Goal: Transaction & Acquisition: Purchase product/service

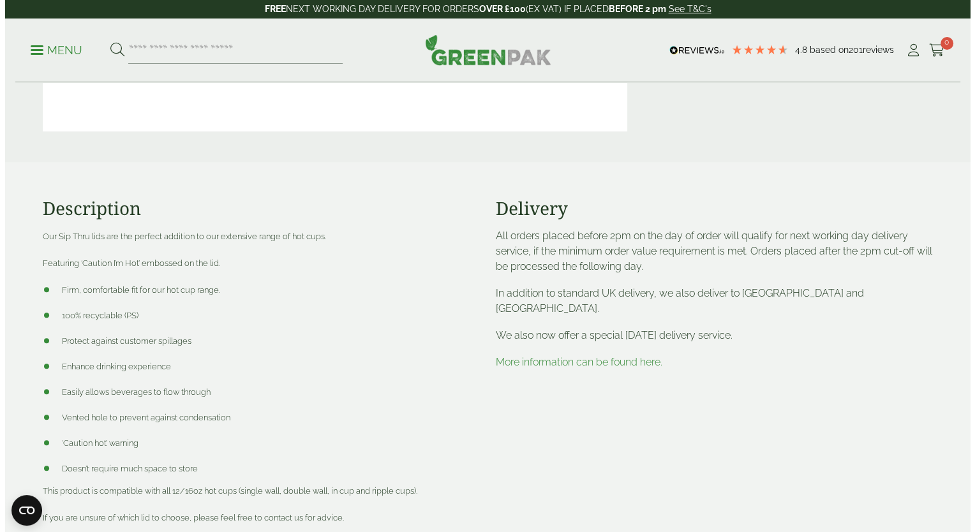
scroll to position [383, 0]
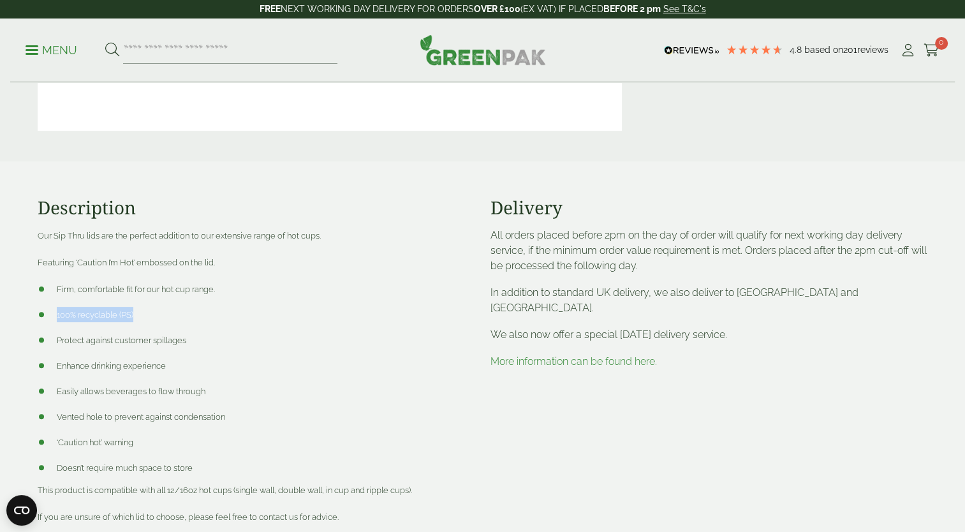
drag, startPoint x: 135, startPoint y: 313, endPoint x: 54, endPoint y: 318, distance: 81.8
click at [54, 318] on li "100% recyclable (PS)" at bounding box center [257, 314] width 438 height 15
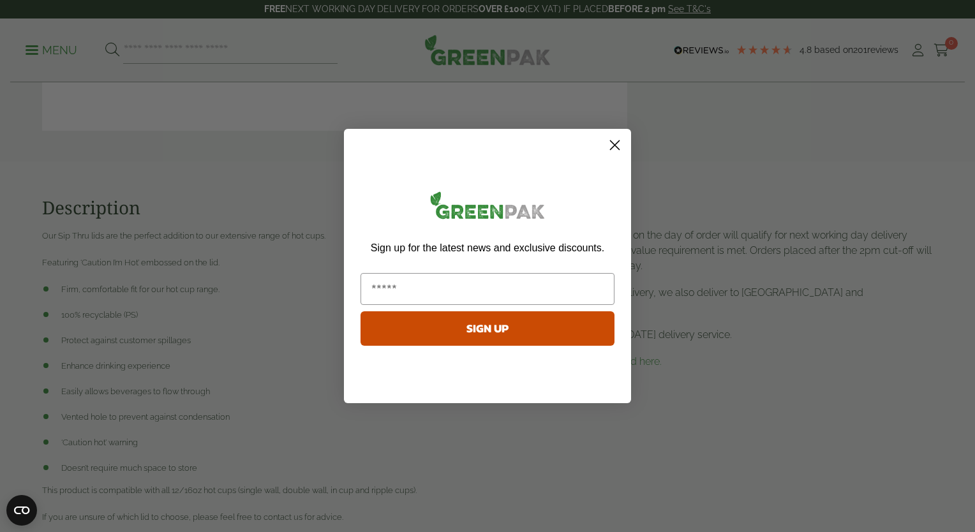
click at [614, 154] on circle "Close dialog" at bounding box center [614, 145] width 21 height 21
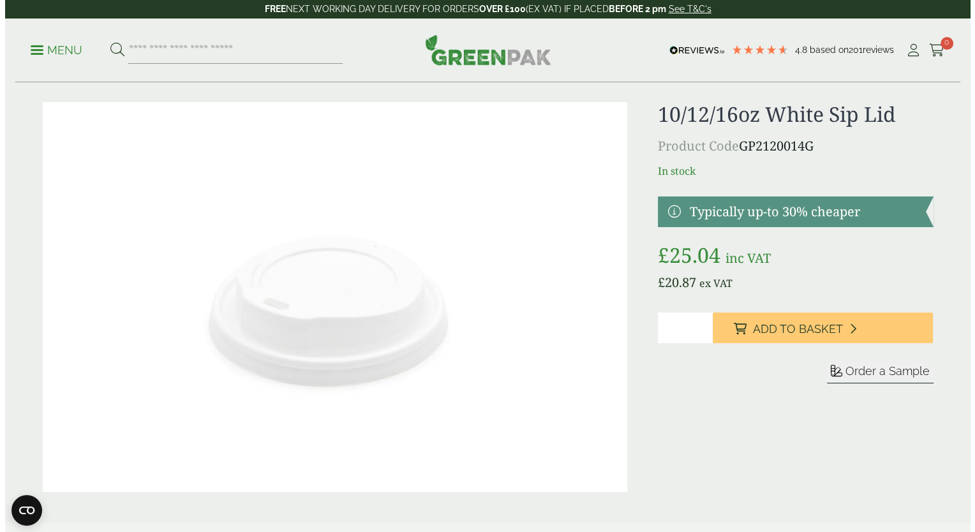
scroll to position [0, 0]
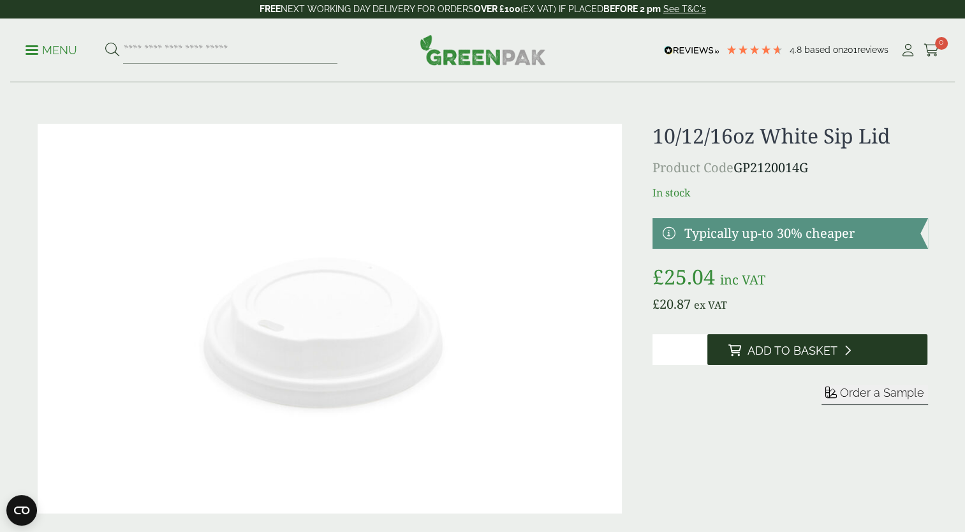
drag, startPoint x: 105, startPoint y: 196, endPoint x: 827, endPoint y: 353, distance: 738.7
click at [827, 353] on span "Add to Basket" at bounding box center [792, 351] width 90 height 14
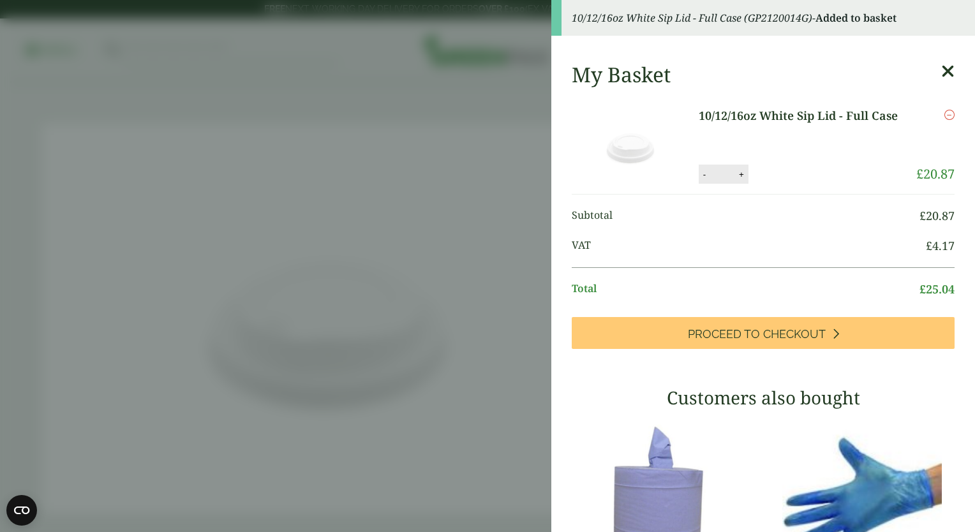
click at [941, 78] on icon at bounding box center [947, 72] width 13 height 18
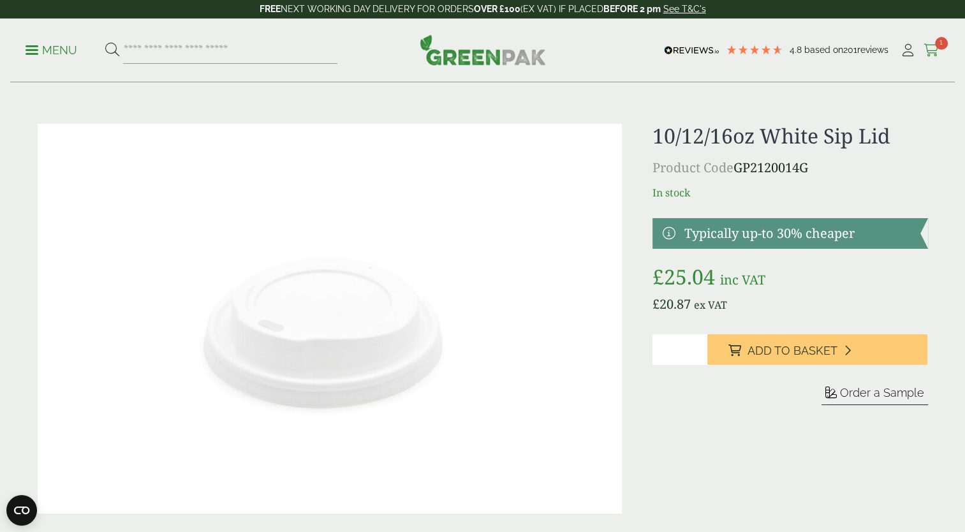
click at [924, 44] on icon at bounding box center [932, 50] width 16 height 13
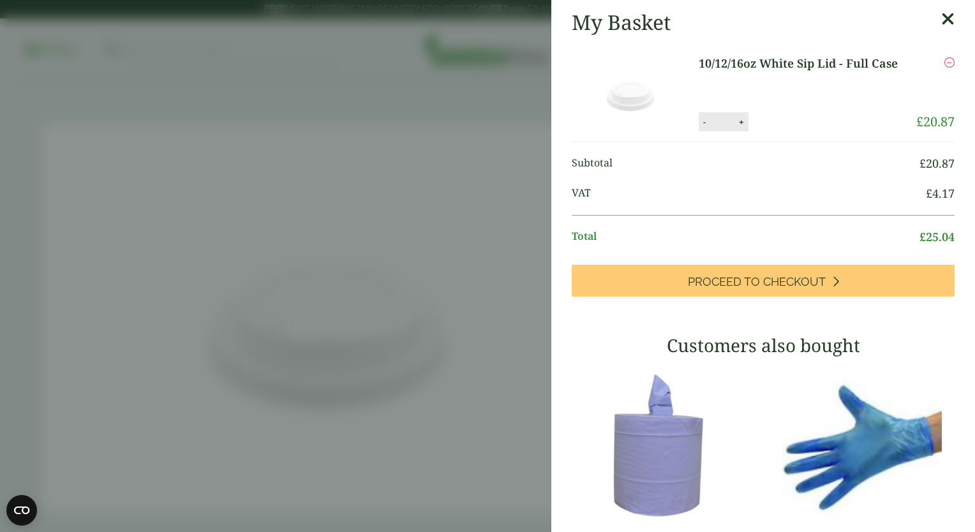
click at [550, 265] on aside "My Basket 10/12/16oz White Sip Lid - Full Case 10/12/16oz White Sip Lid - Full …" at bounding box center [487, 266] width 975 height 532
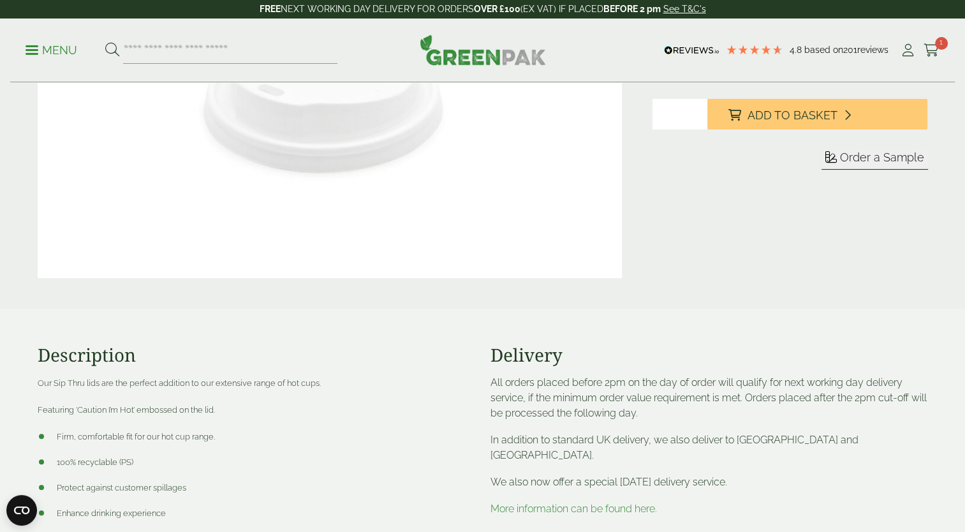
scroll to position [319, 0]
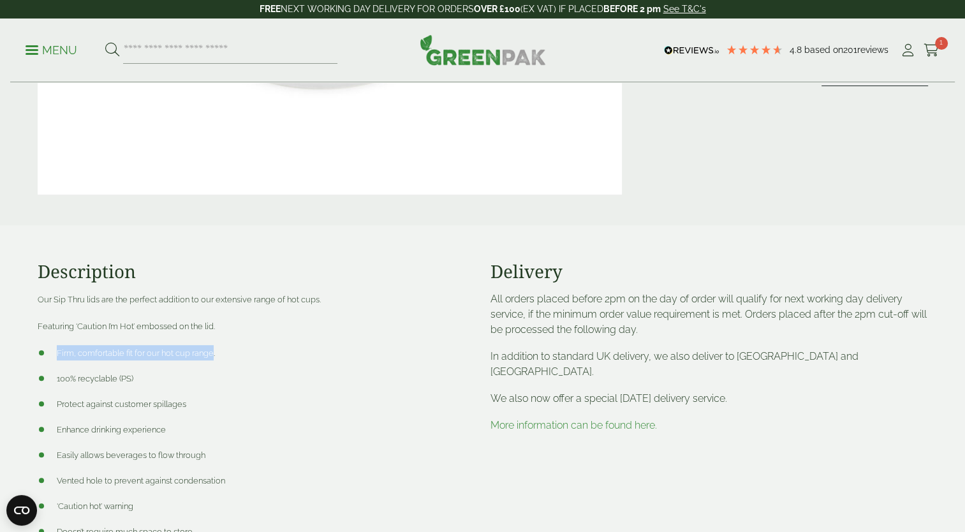
drag, startPoint x: 214, startPoint y: 356, endPoint x: 55, endPoint y: 351, distance: 158.9
click at [55, 351] on li "Firm, comfortable fit for our hot cup range." at bounding box center [257, 352] width 438 height 15
drag, startPoint x: 55, startPoint y: 351, endPoint x: 110, endPoint y: 366, distance: 56.8
click at [110, 362] on ul "Firm, comfortable fit for our hot cup range. 100% recyclable (PS) Protect again…" at bounding box center [257, 442] width 438 height 194
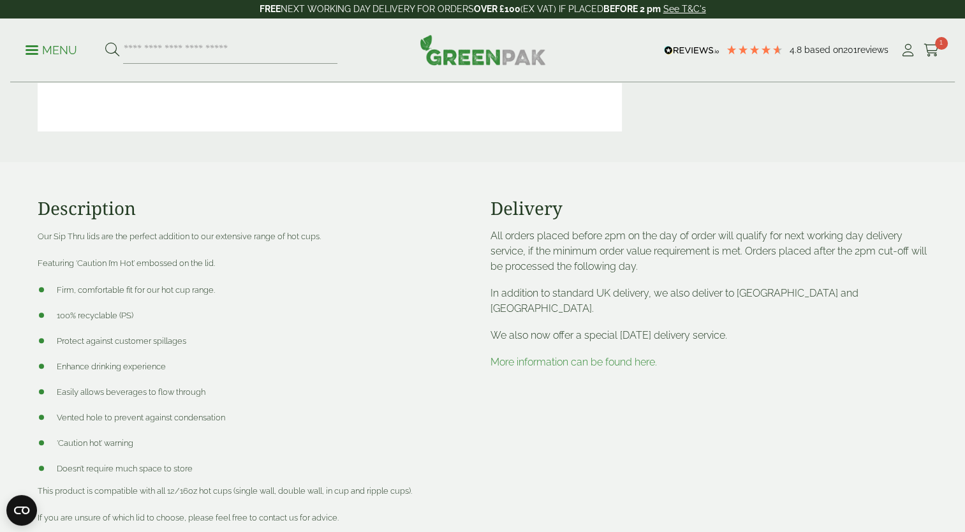
scroll to position [383, 0]
drag, startPoint x: 192, startPoint y: 422, endPoint x: 238, endPoint y: 426, distance: 46.1
click at [238, 426] on ul "Firm, comfortable fit for our hot cup range. 100% recyclable (PS) Protect again…" at bounding box center [257, 378] width 438 height 194
drag, startPoint x: 238, startPoint y: 426, endPoint x: 219, endPoint y: 427, distance: 19.2
click at [221, 426] on ul "Firm, comfortable fit for our hot cup range. 100% recyclable (PS) Protect again…" at bounding box center [257, 378] width 438 height 194
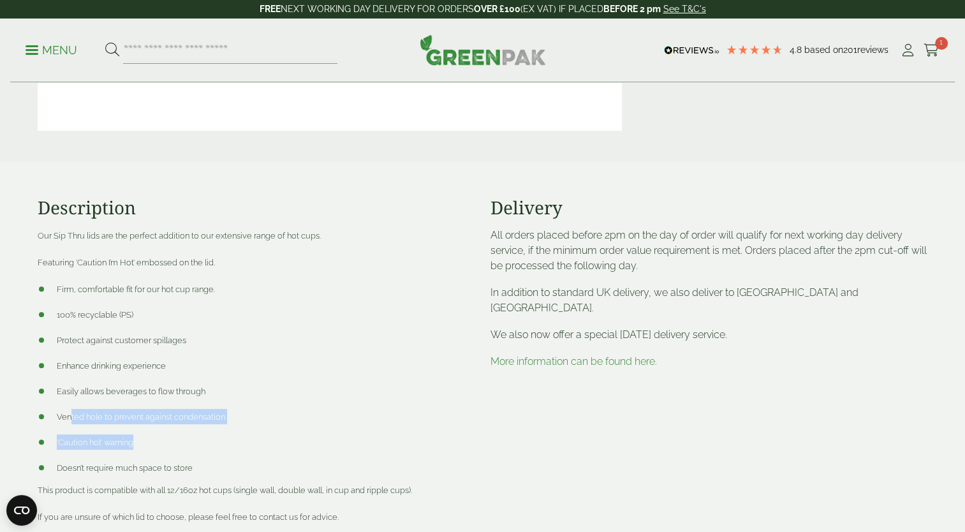
drag, startPoint x: 76, startPoint y: 420, endPoint x: 55, endPoint y: 421, distance: 20.5
click at [75, 420] on span "Vented hole to prevent against condensation" at bounding box center [141, 417] width 168 height 10
click at [59, 417] on span "Vented hole to prevent against condensation" at bounding box center [141, 417] width 168 height 10
drag, startPoint x: 59, startPoint y: 417, endPoint x: 239, endPoint y: 431, distance: 180.4
click at [239, 431] on ul "Firm, comfortable fit for our hot cup range. 100% recyclable (PS) Protect again…" at bounding box center [257, 378] width 438 height 194
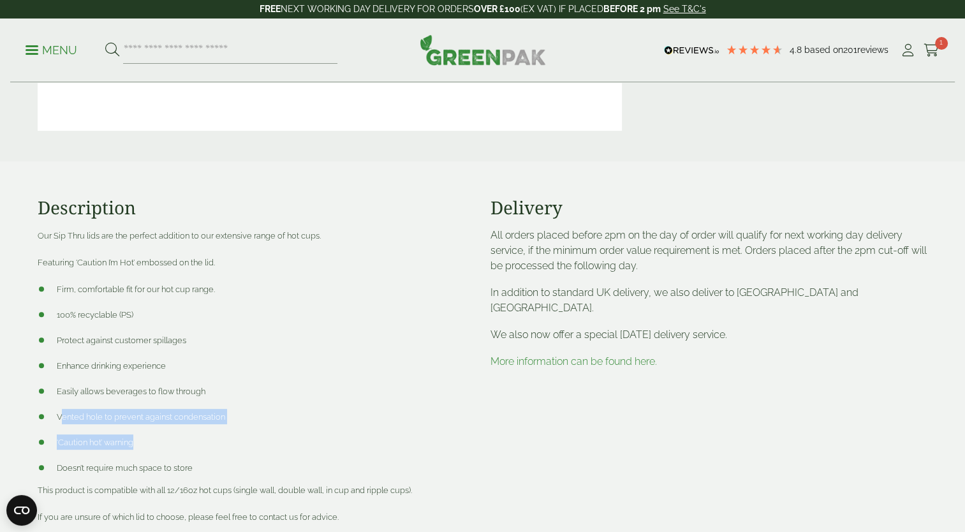
drag, startPoint x: 239, startPoint y: 431, endPoint x: 232, endPoint y: 427, distance: 7.4
click at [233, 427] on ul "Firm, comfortable fit for our hot cup range. 100% recyclable (PS) Protect again…" at bounding box center [257, 378] width 438 height 194
drag, startPoint x: 87, startPoint y: 415, endPoint x: 69, endPoint y: 420, distance: 18.6
click at [86, 416] on span "Vented hole to prevent against condensation" at bounding box center [141, 417] width 168 height 10
click at [57, 416] on span "Vented hole to prevent against condensation" at bounding box center [141, 417] width 168 height 10
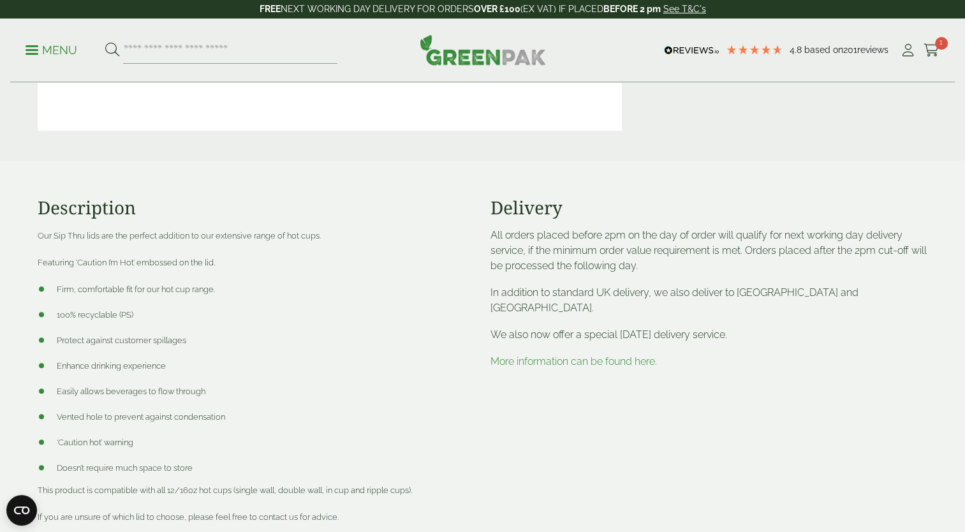
drag, startPoint x: 58, startPoint y: 416, endPoint x: 227, endPoint y: 420, distance: 169.1
click at [227, 420] on li "Vented hole to prevent against condensation" at bounding box center [257, 416] width 438 height 15
copy span "Vented hole to prevent against condensation"
drag, startPoint x: 136, startPoint y: 445, endPoint x: 56, endPoint y: 442, distance: 79.8
click at [56, 442] on li "‘Caution hot’ warning" at bounding box center [257, 441] width 438 height 15
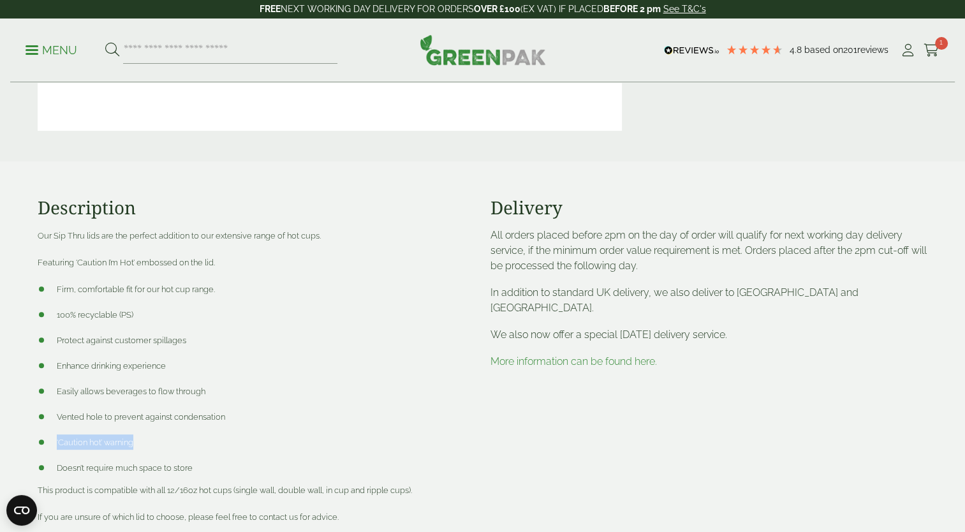
copy span "‘Caution hot’ warning"
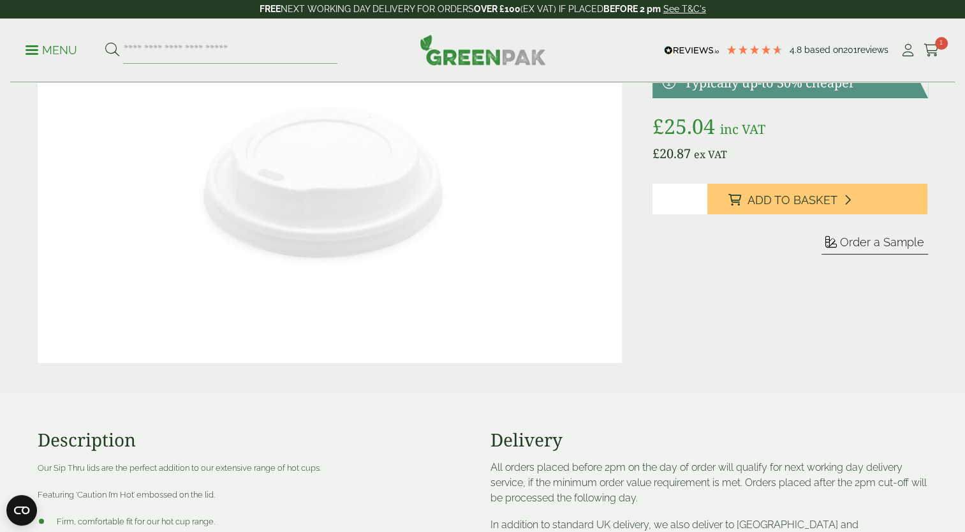
scroll to position [319, 0]
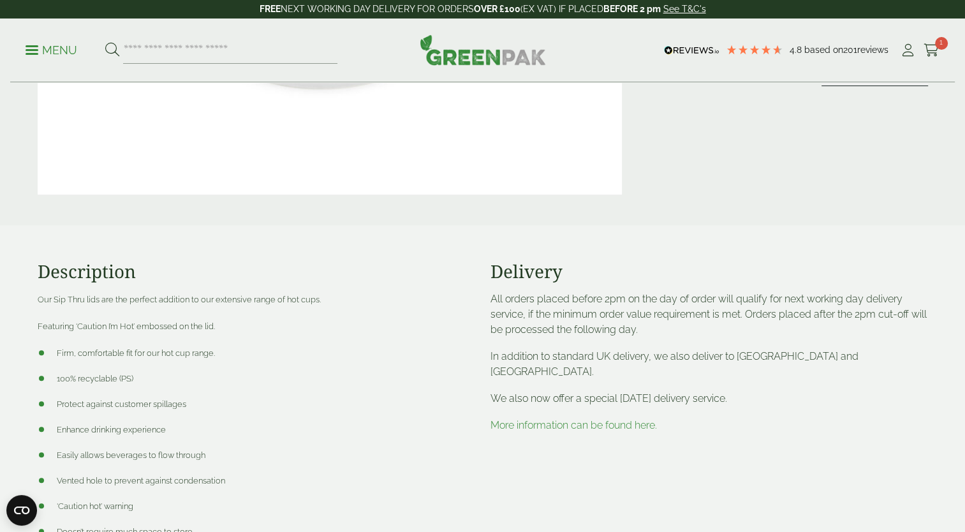
click at [607, 419] on link "More information can be found here." at bounding box center [573, 425] width 166 height 12
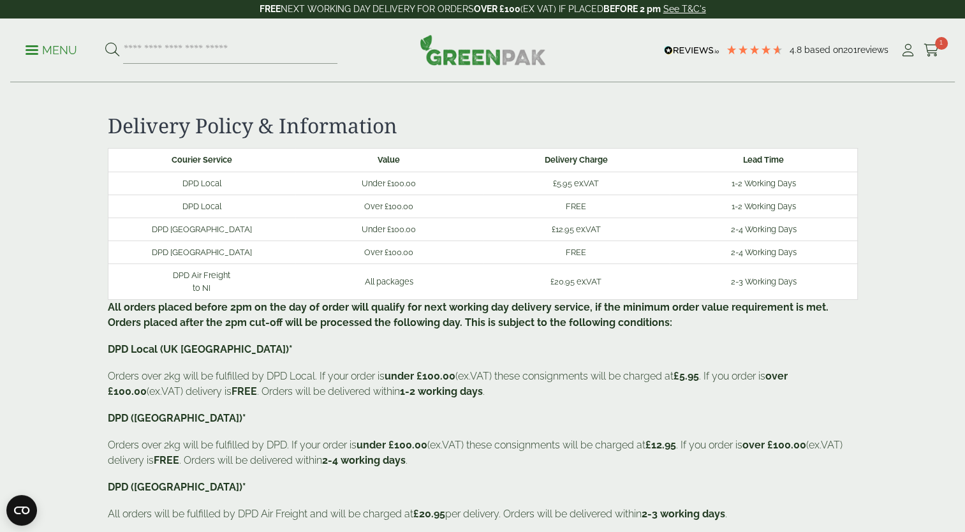
click at [411, 323] on b "All orders placed before 2pm on the day of order will qualify for next working …" at bounding box center [468, 314] width 721 height 27
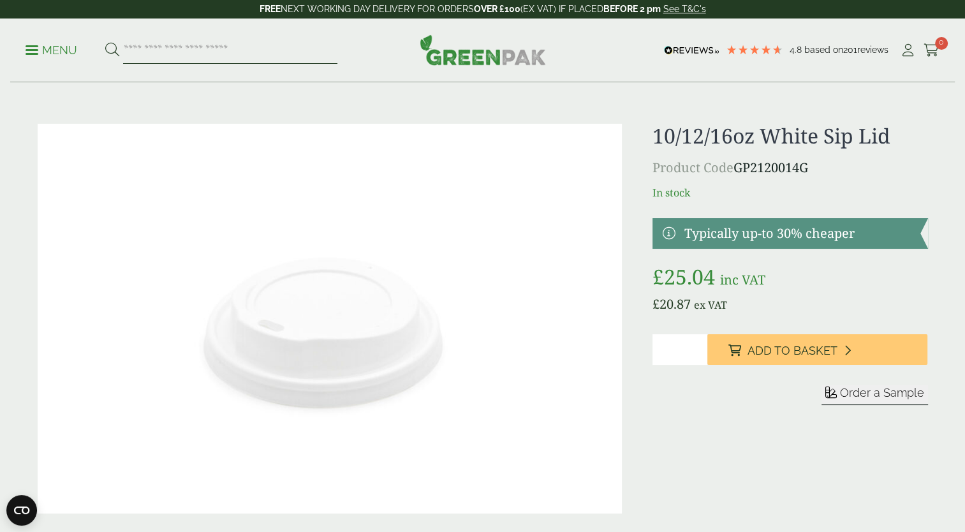
click at [195, 50] on input "search" at bounding box center [230, 50] width 214 height 27
type input "*********"
click at [105, 42] on button at bounding box center [112, 50] width 14 height 17
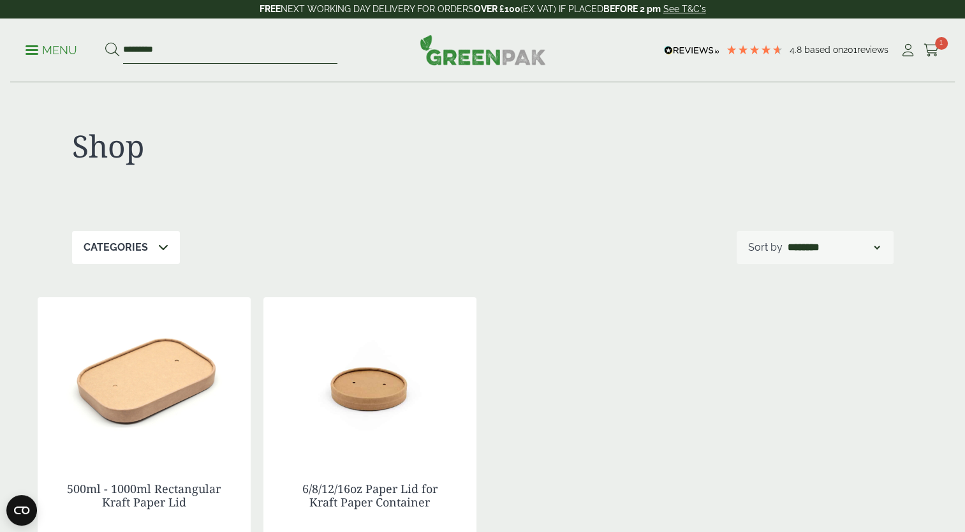
click at [165, 57] on input "*********" at bounding box center [230, 50] width 214 height 27
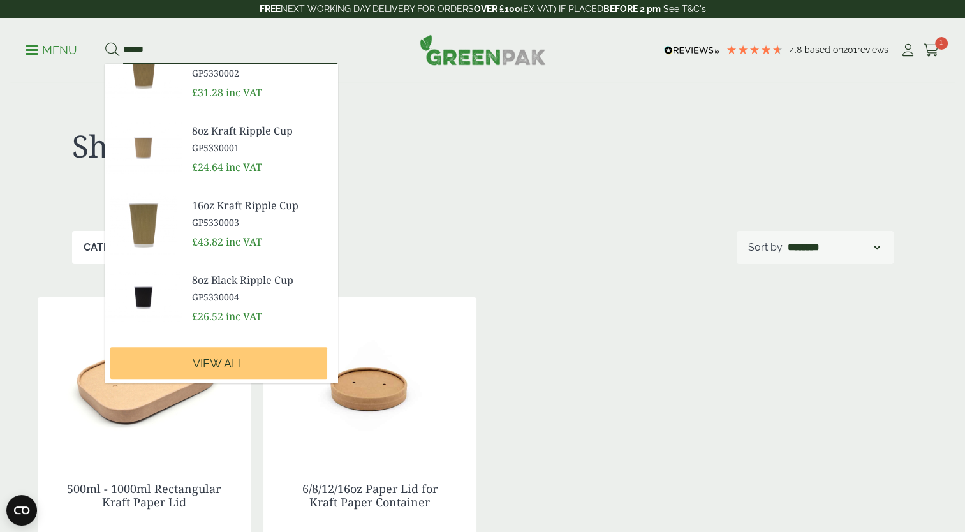
scroll to position [396, 0]
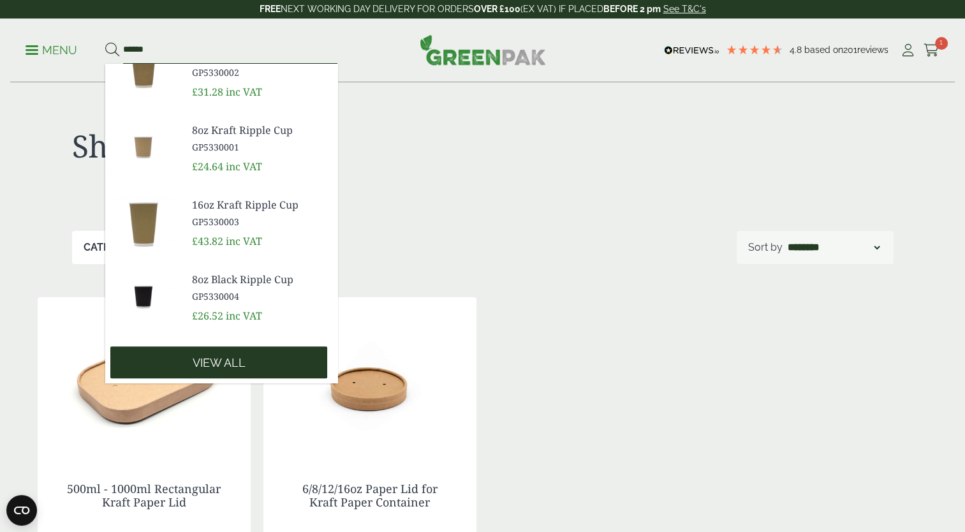
type input "*****"
click at [237, 346] on link "View all" at bounding box center [218, 362] width 217 height 32
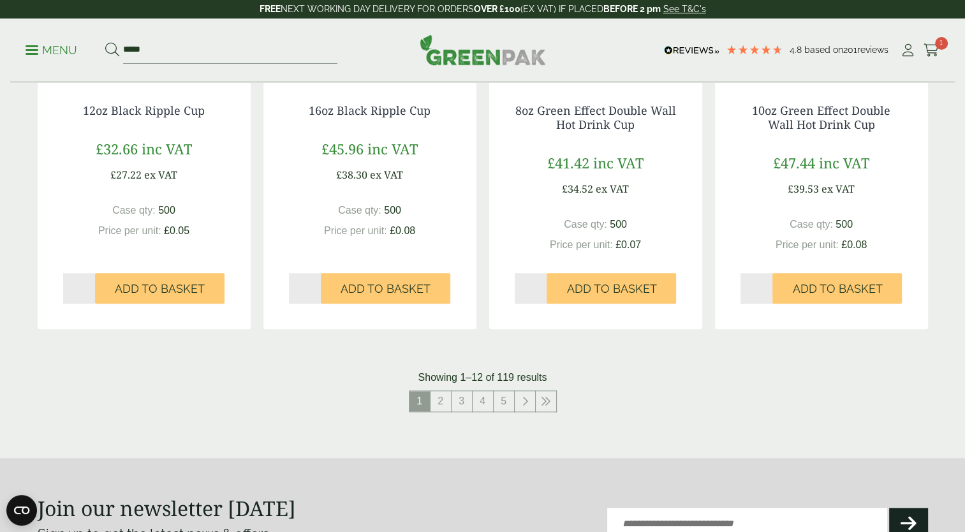
scroll to position [1212, 0]
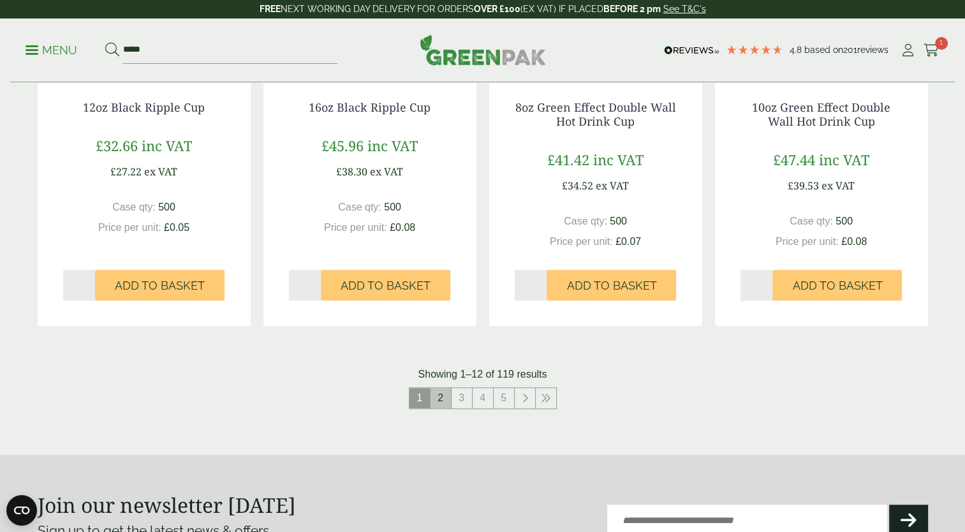
click at [436, 398] on link "2" at bounding box center [441, 398] width 20 height 20
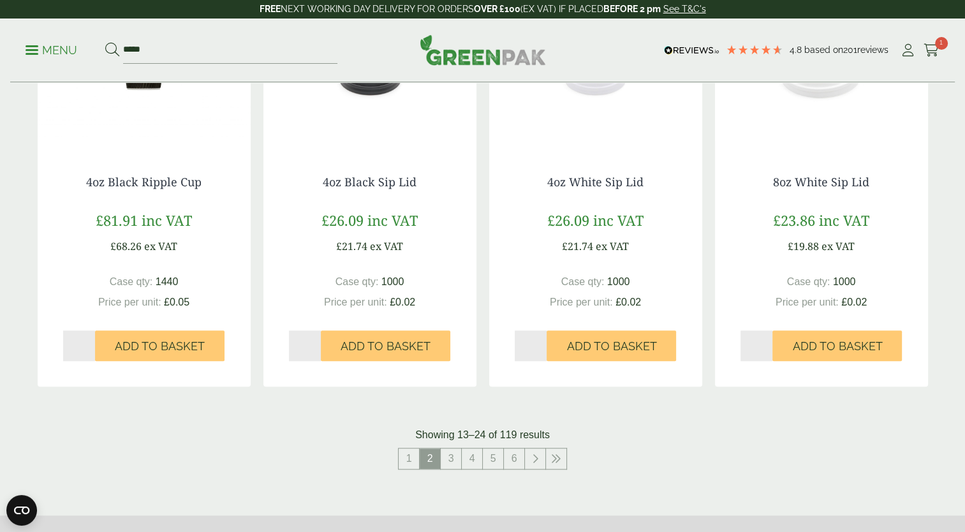
scroll to position [1212, 0]
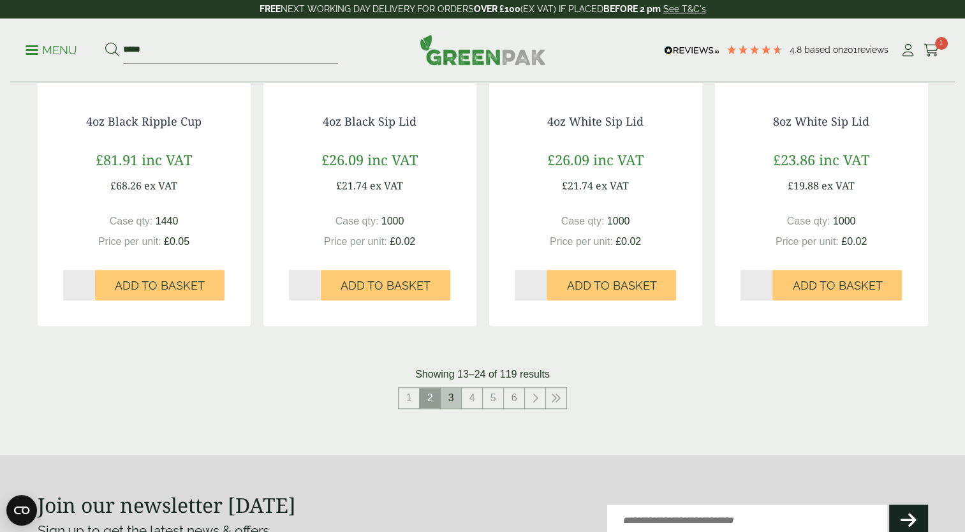
click at [447, 392] on link "3" at bounding box center [451, 398] width 20 height 20
